Goal: Task Accomplishment & Management: Manage account settings

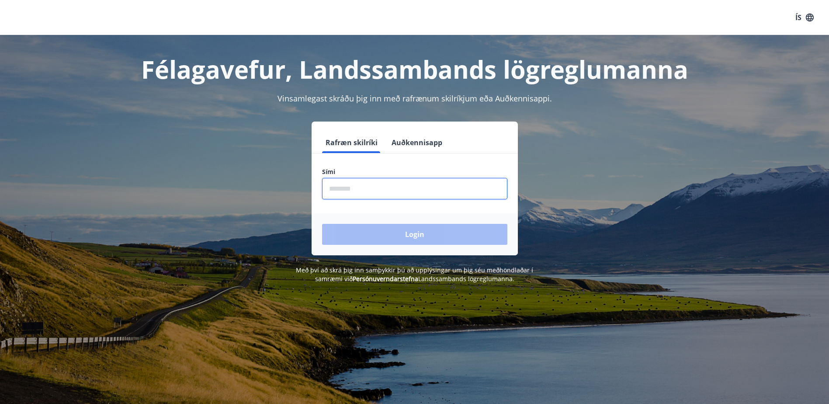
click at [400, 193] on input "phone" at bounding box center [414, 188] width 185 height 21
type input "********"
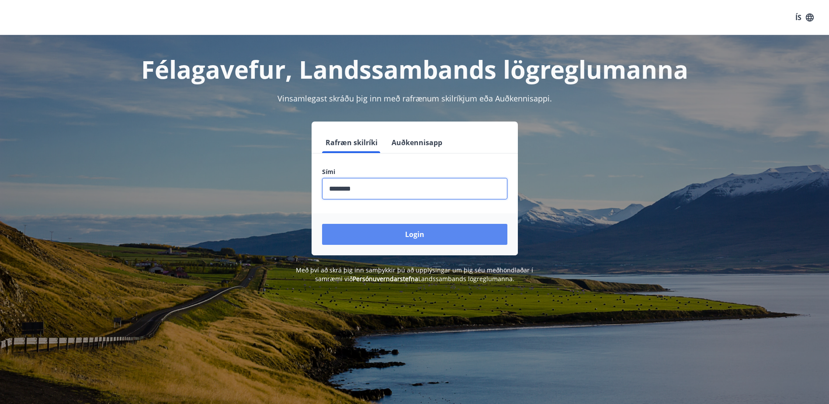
click at [415, 234] on button "Login" at bounding box center [414, 234] width 185 height 21
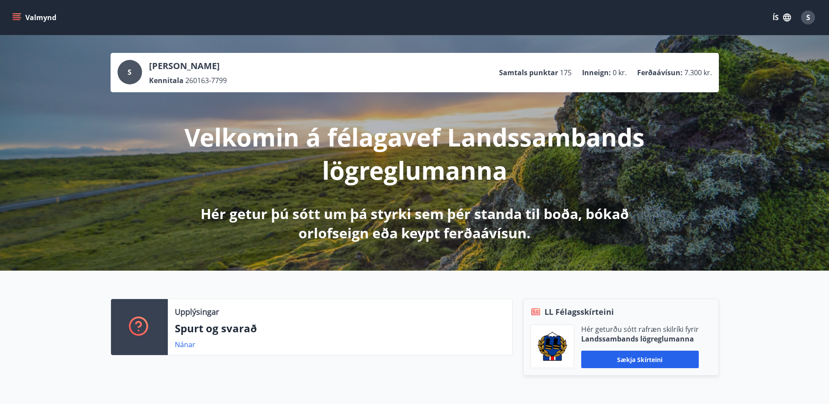
click at [18, 16] on icon "menu" at bounding box center [17, 15] width 8 height 1
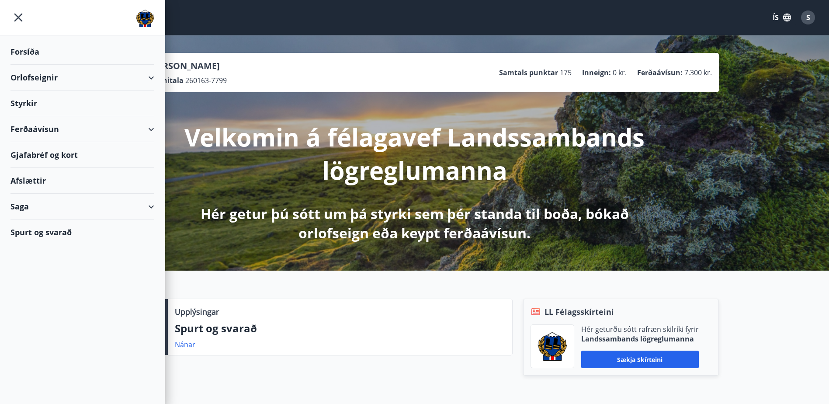
click at [151, 129] on div "Ferðaávísun" at bounding box center [82, 129] width 144 height 26
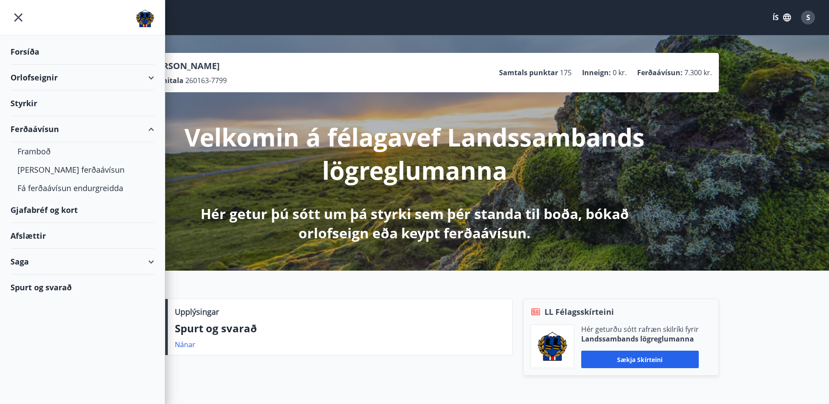
click at [153, 129] on div "Ferðaávísun" at bounding box center [82, 129] width 144 height 26
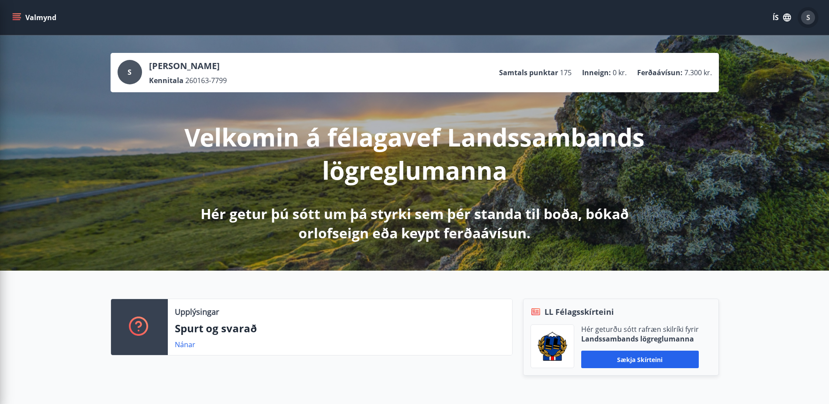
click at [808, 19] on span "S" at bounding box center [808, 18] width 4 height 10
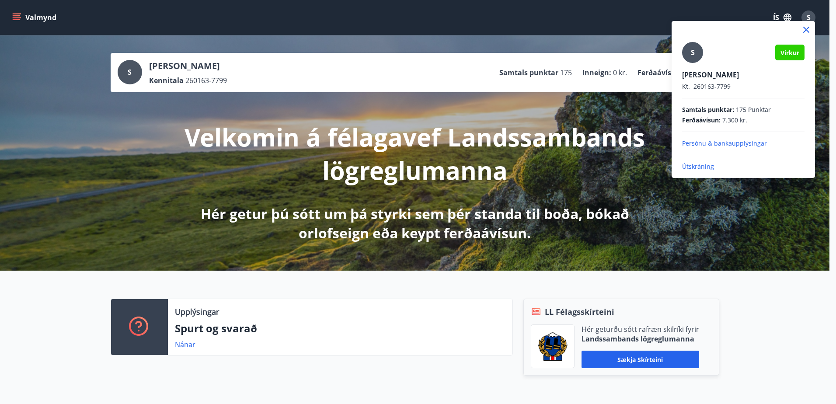
click at [699, 167] on p "Útskráning" at bounding box center [743, 166] width 122 height 9
